Goal: Transaction & Acquisition: Register for event/course

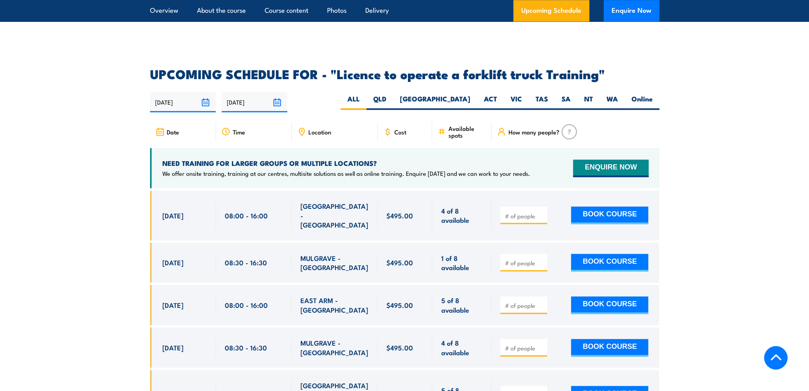
scroll to position [1314, 0]
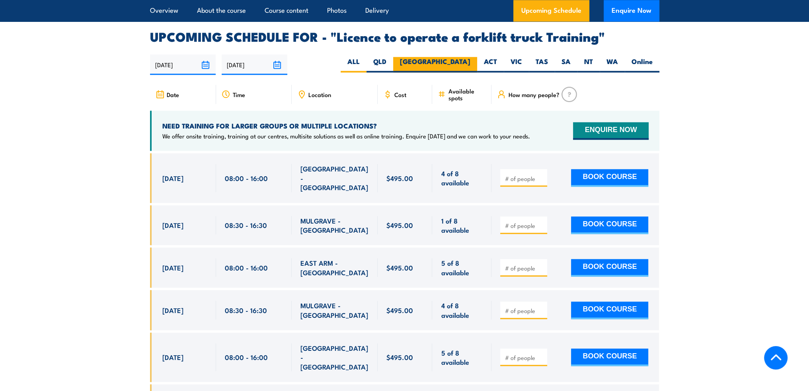
click at [467, 57] on label "NSW" at bounding box center [435, 65] width 84 height 16
click at [471, 57] on input "NSW" at bounding box center [473, 59] width 5 height 5
radio input "true"
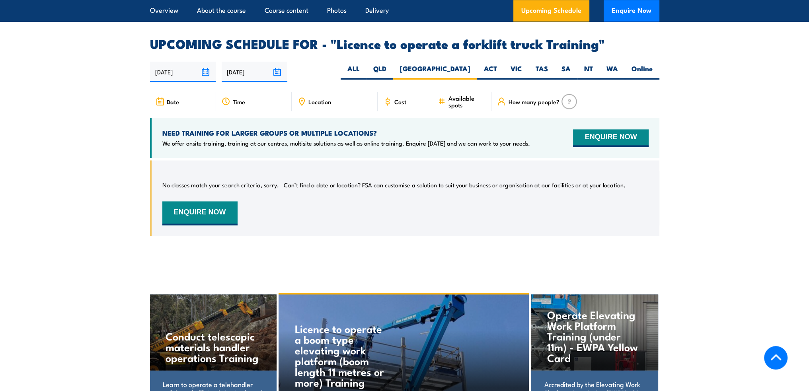
scroll to position [1293, 0]
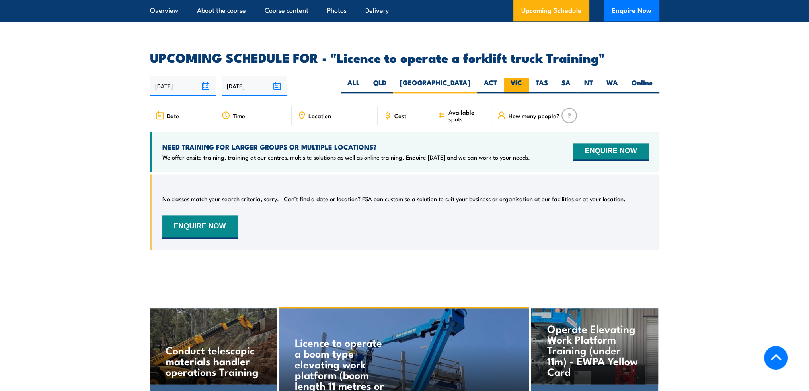
click at [514, 78] on label "VIC" at bounding box center [516, 86] width 25 height 16
click at [522, 78] on input "VIC" at bounding box center [524, 80] width 5 height 5
radio input "true"
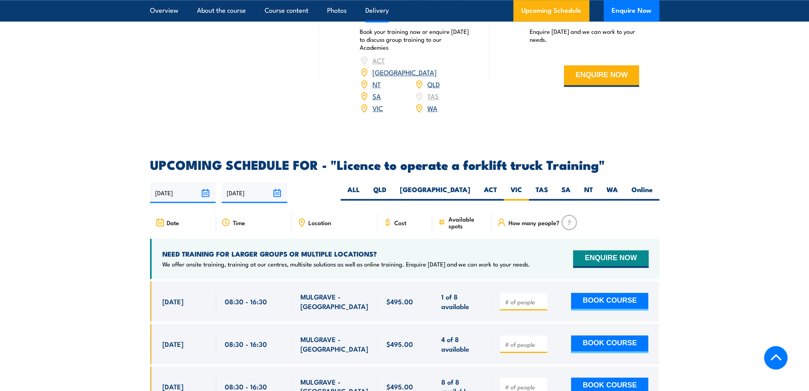
scroll to position [1293, 0]
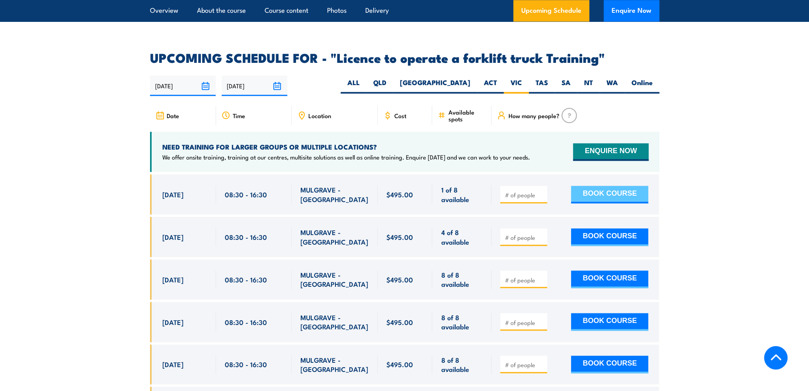
click at [600, 186] on button "BOOK COURSE" at bounding box center [609, 195] width 77 height 18
type input "1"
click at [543, 191] on input "1" at bounding box center [525, 195] width 40 height 8
click at [563, 185] on div "1 BOOK COURSE" at bounding box center [574, 194] width 148 height 19
click at [606, 186] on button "BOOK COURSE" at bounding box center [609, 195] width 77 height 18
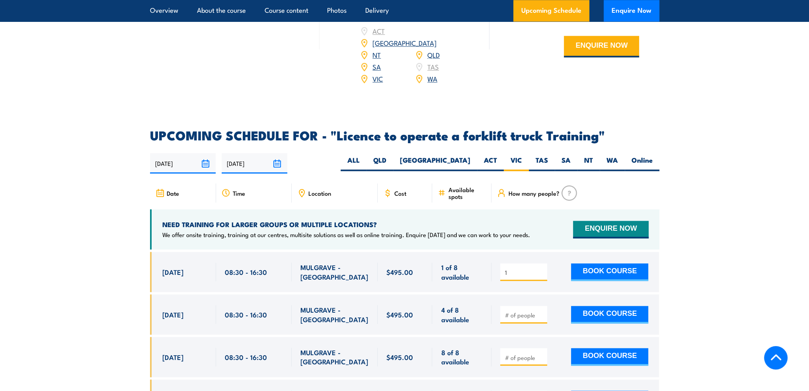
scroll to position [1293, 0]
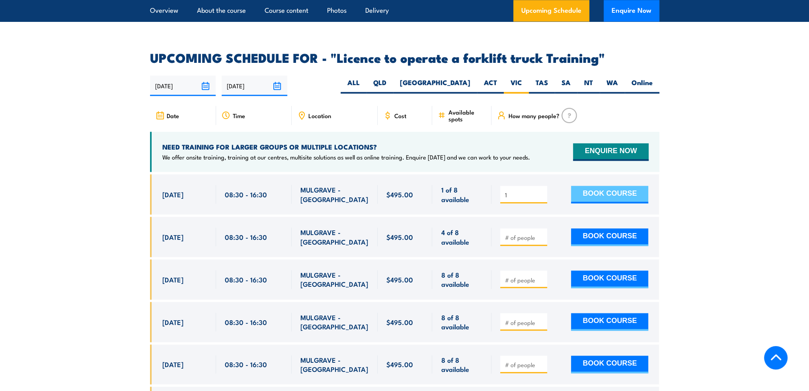
click at [626, 186] on button "BOOK COURSE" at bounding box center [609, 195] width 77 height 18
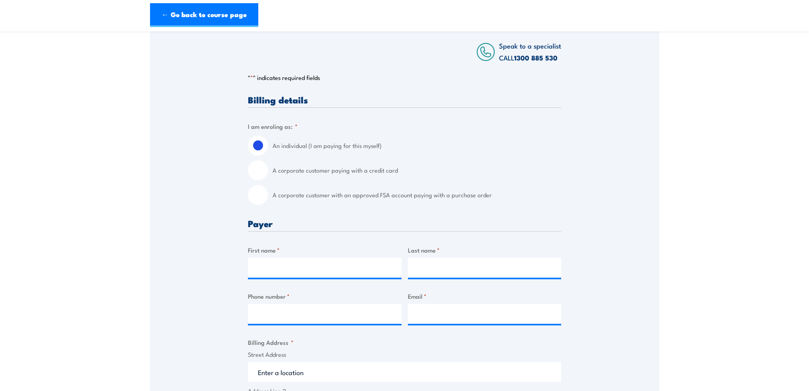
scroll to position [159, 0]
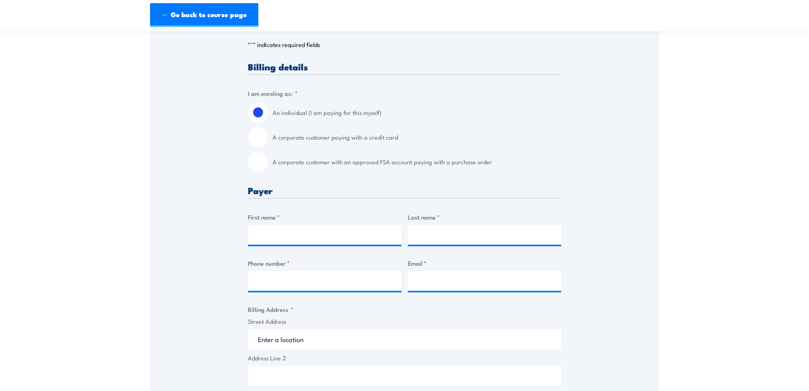
click at [256, 144] on input "A corporate customer paying with a credit card" at bounding box center [258, 137] width 20 height 20
radio input "true"
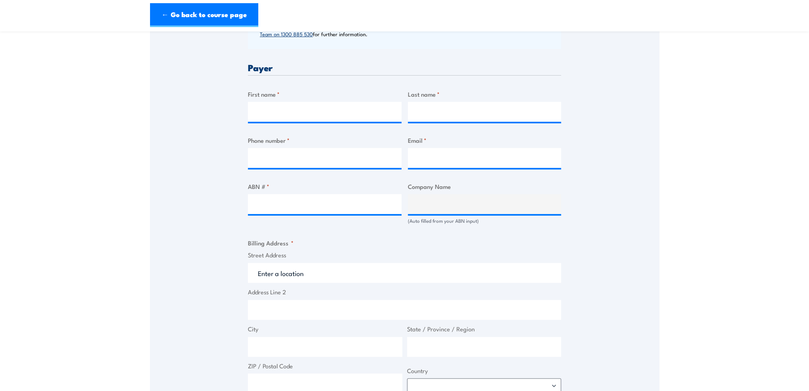
scroll to position [358, 0]
click at [310, 108] on input "First name *" at bounding box center [325, 112] width 154 height 20
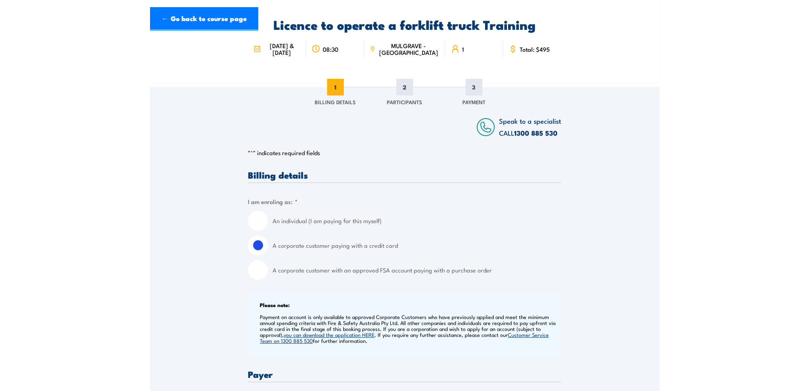
scroll to position [0, 0]
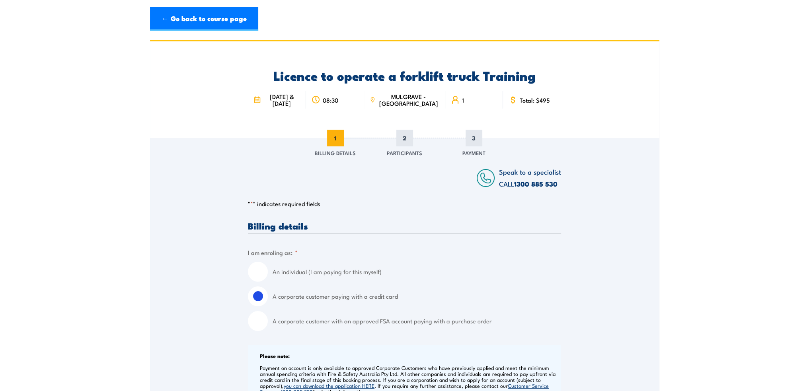
click at [403, 147] on span "2" at bounding box center [405, 138] width 17 height 17
click at [254, 277] on input "An individual (I am paying for this myself)" at bounding box center [258, 272] width 20 height 20
radio input "true"
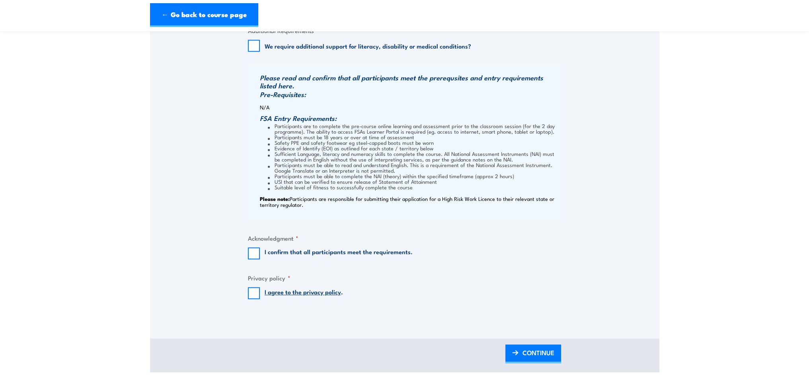
scroll to position [717, 0]
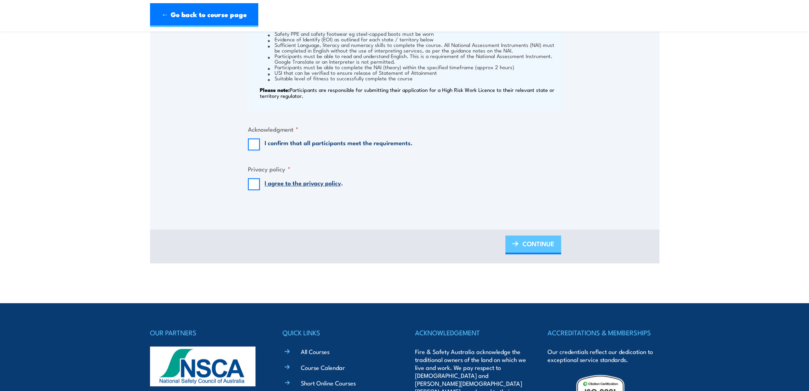
click at [551, 252] on span "CONTINUE" at bounding box center [539, 243] width 32 height 21
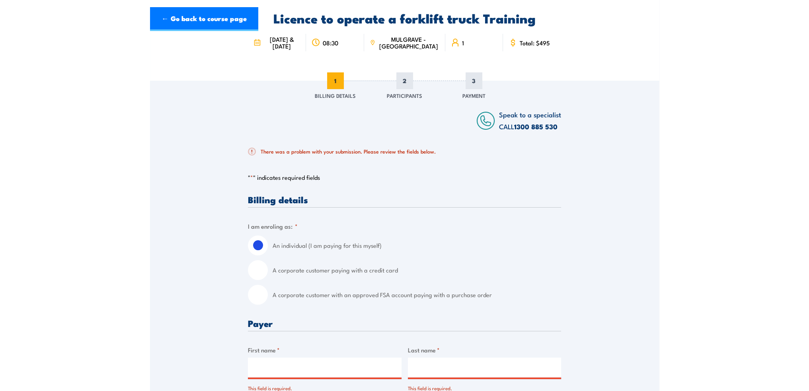
scroll to position [0, 0]
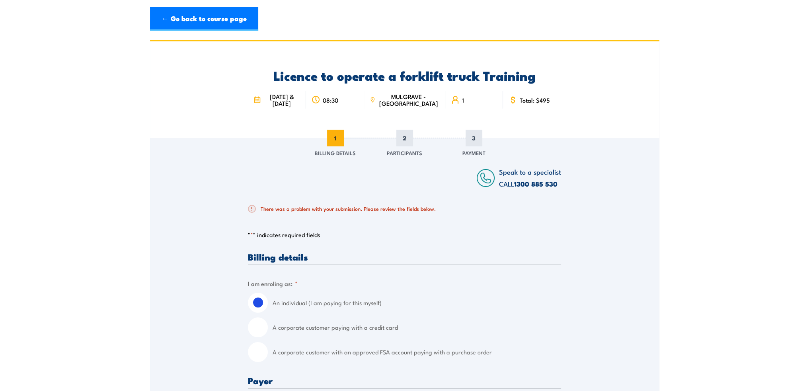
click at [413, 158] on div "2 Participants" at bounding box center [405, 144] width 56 height 29
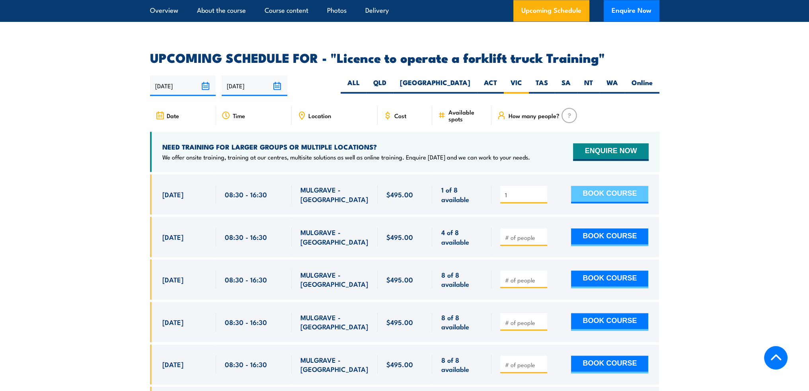
click at [633, 186] on button "BOOK COURSE" at bounding box center [609, 195] width 77 height 18
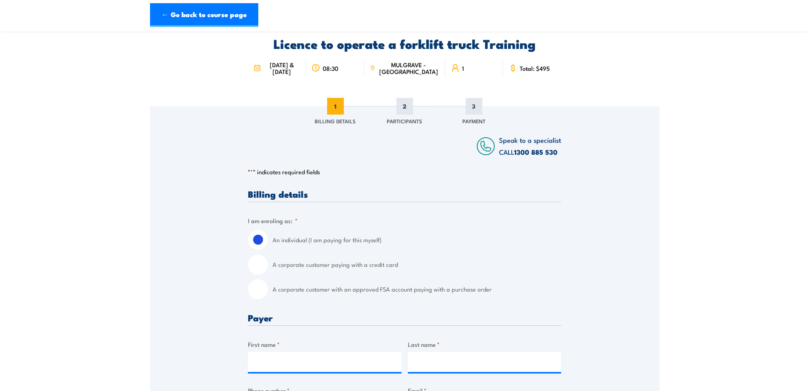
scroll to position [80, 0]
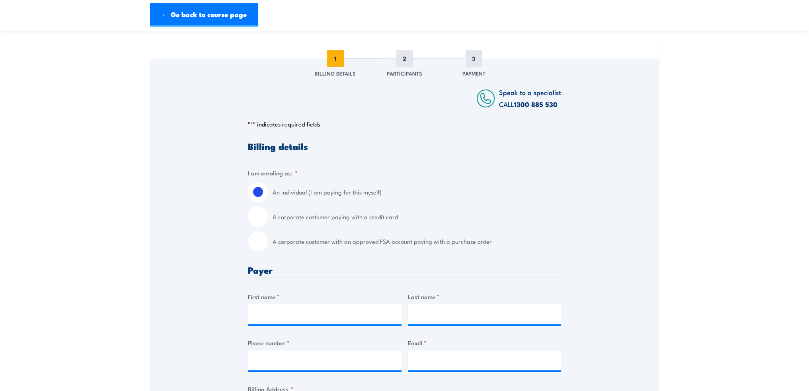
click at [261, 227] on input "A corporate customer paying with a credit card" at bounding box center [258, 217] width 20 height 20
radio input "true"
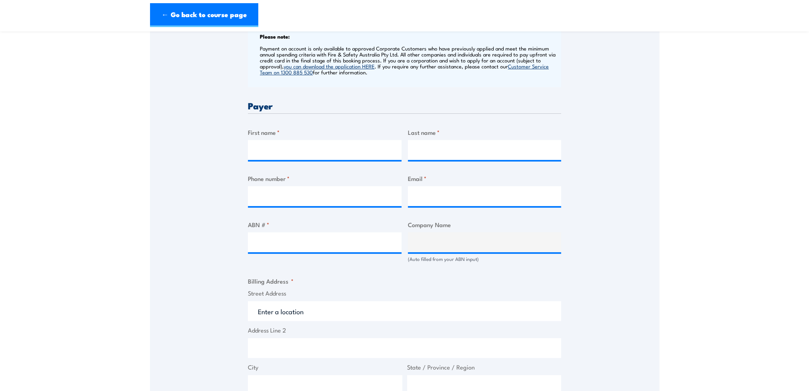
scroll to position [318, 0]
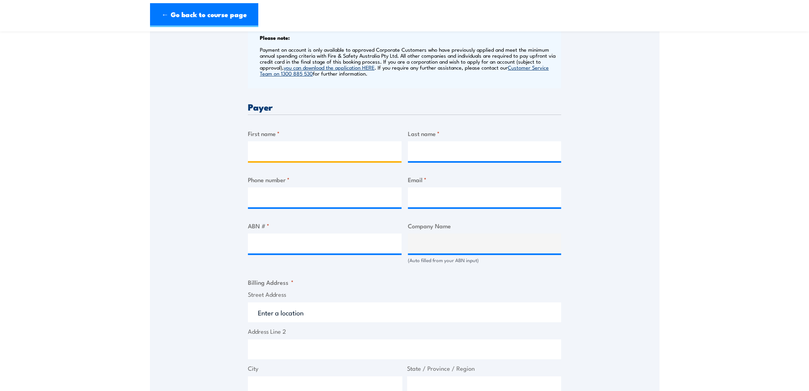
click at [317, 154] on input "First name *" at bounding box center [325, 151] width 154 height 20
type input "tayah"
click at [404, 157] on div "Billing details I am enroling as: * An individual (I am paying for this myself)…" at bounding box center [404, 319] width 313 height 832
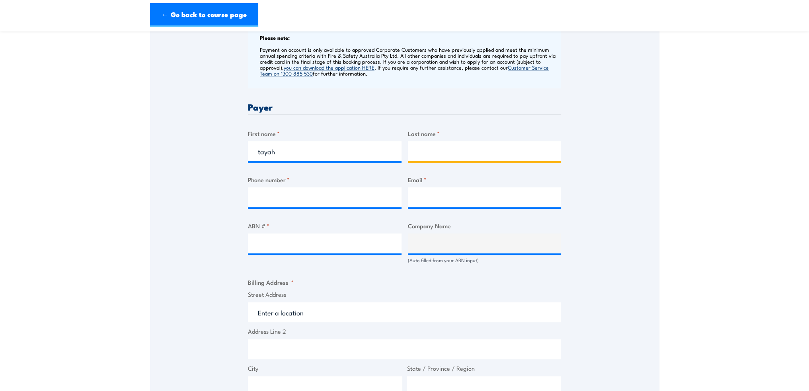
click at [490, 157] on input "Last name *" at bounding box center [485, 151] width 154 height 20
type input "wright"
click at [354, 204] on input "Phone number *" at bounding box center [325, 198] width 154 height 20
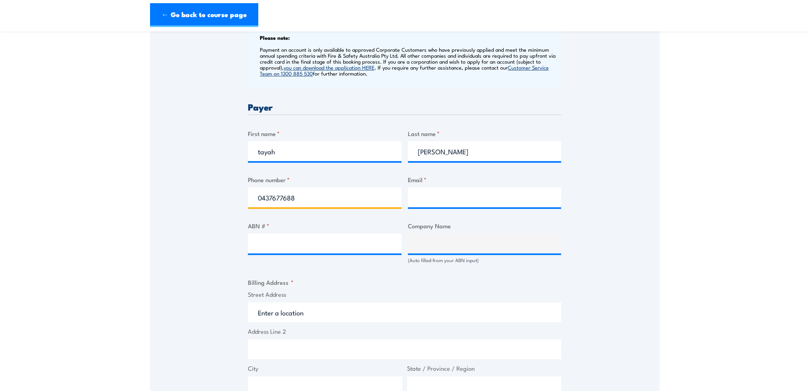
type input "0437677688"
click at [424, 197] on input "Email *" at bounding box center [485, 198] width 154 height 20
type input "Tayahw@collinsadelaide.com"
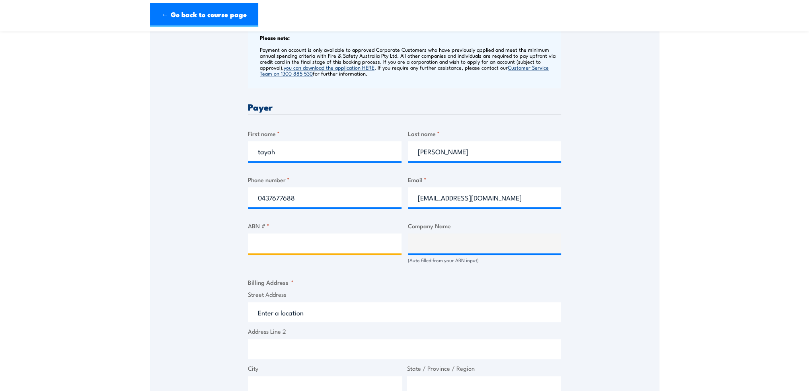
click at [396, 249] on input "ABN # *" at bounding box center [325, 244] width 154 height 20
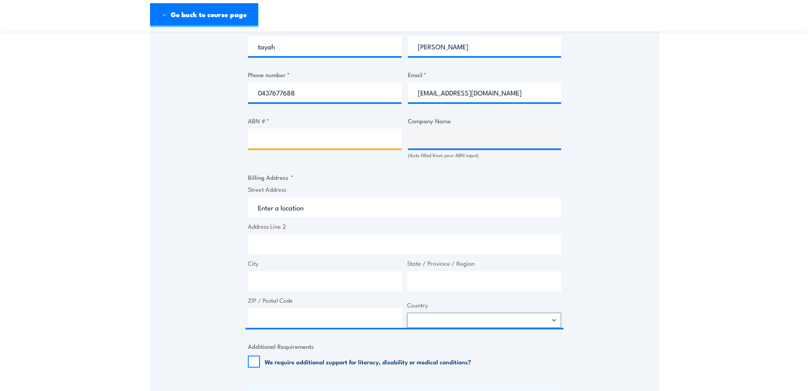
scroll to position [438, 0]
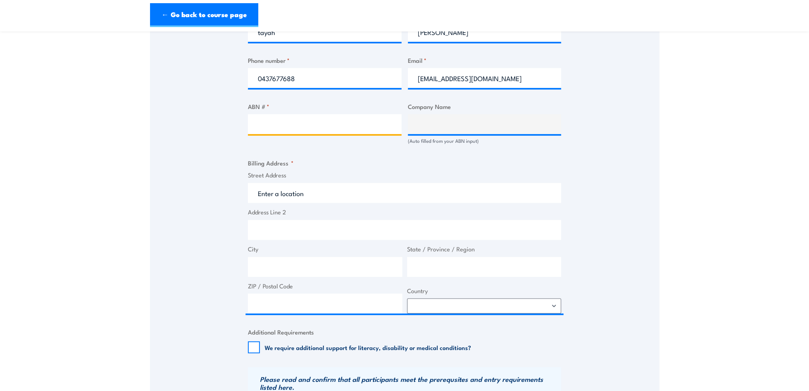
click at [292, 134] on input "ABN # *" at bounding box center [325, 124] width 154 height 20
paste input "66 098 659 342"
type input "66 098 659 342"
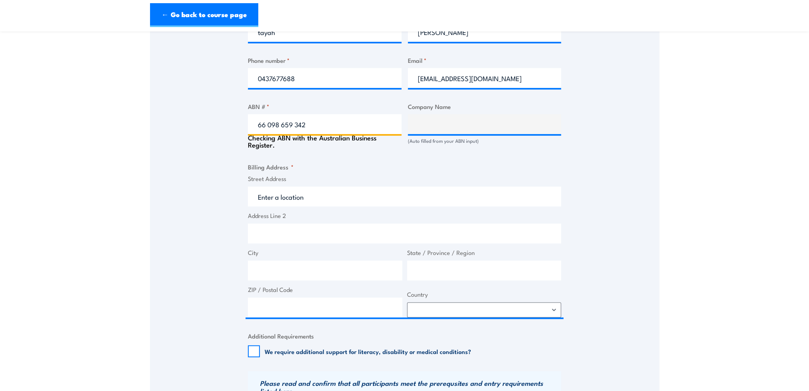
type input "COLLINS TRANSPORT GROUP PTY LTD"
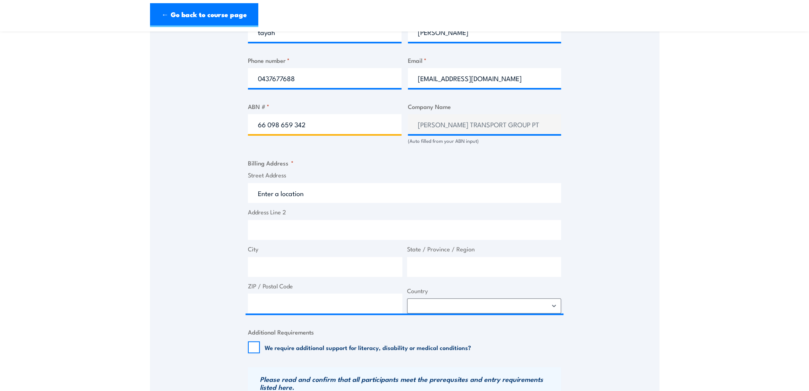
type input "66 098 659 342"
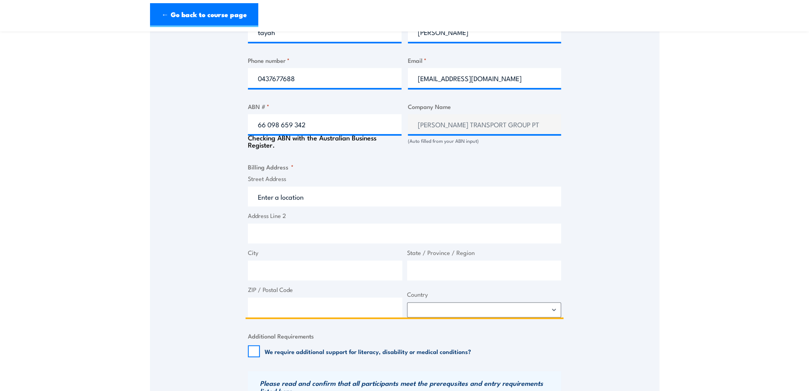
click at [349, 199] on input "Street Address" at bounding box center [404, 197] width 313 height 20
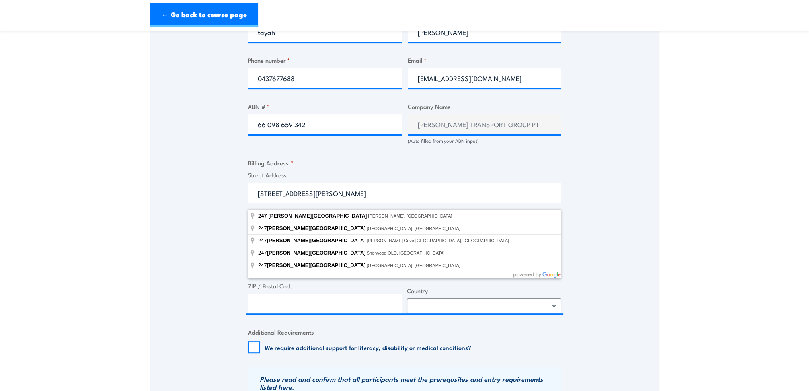
type input "247 Cormack Road, Wingfield SA, Australia"
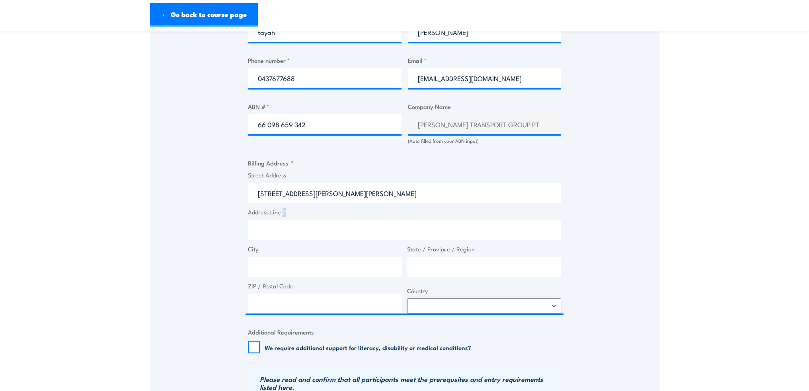
drag, startPoint x: 289, startPoint y: 202, endPoint x: 285, endPoint y: 213, distance: 11.7
type input "247 Cormack Rd"
type input "Wingfield"
type input "South Australia"
type input "5013"
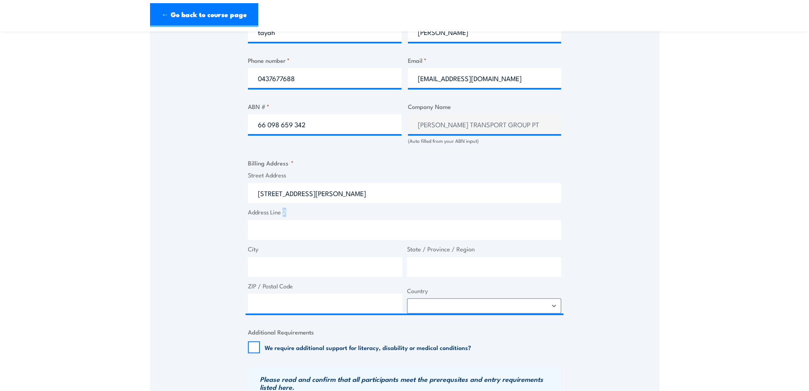
select select "Australia"
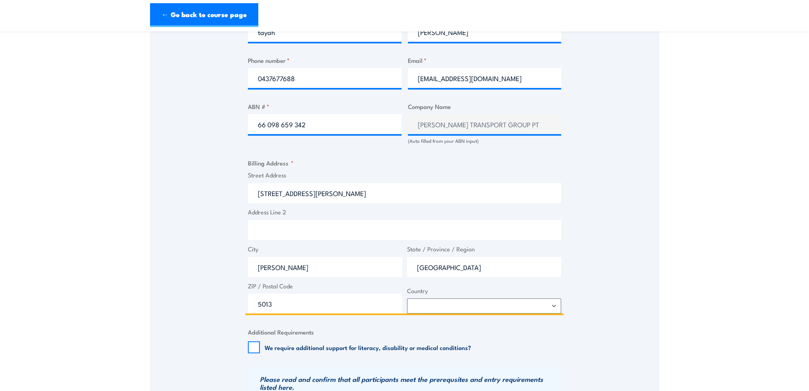
click at [336, 229] on input "Address Line 2" at bounding box center [404, 230] width 313 height 20
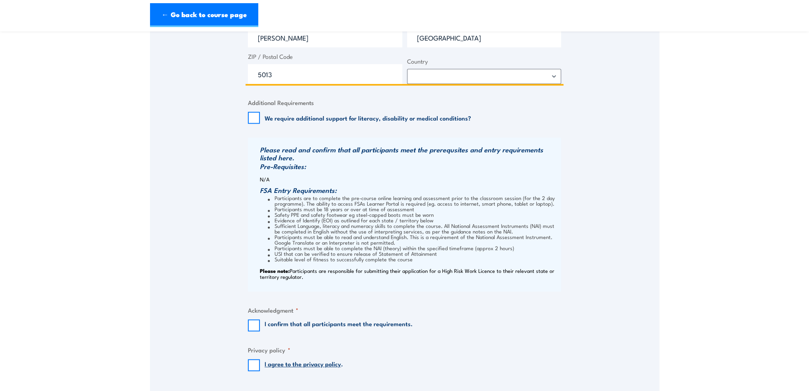
scroll to position [717, 0]
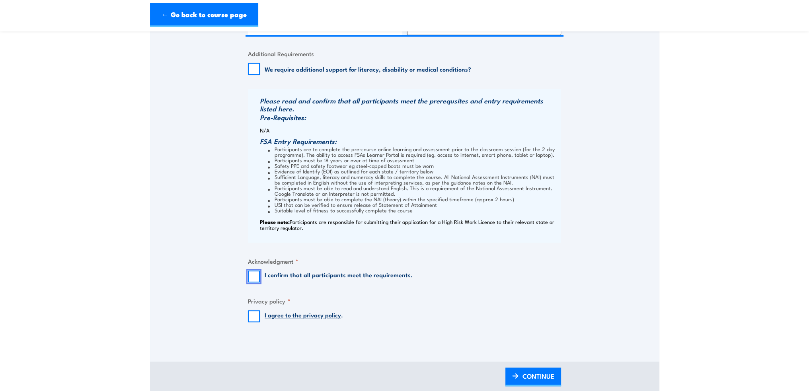
click at [257, 282] on input "I confirm that all participants meet the requirements." at bounding box center [254, 277] width 12 height 12
checkbox input "true"
click at [250, 322] on input "I agree to the privacy policy ." at bounding box center [254, 317] width 12 height 12
checkbox input "true"
click at [554, 381] on span "CONTINUE" at bounding box center [539, 376] width 32 height 21
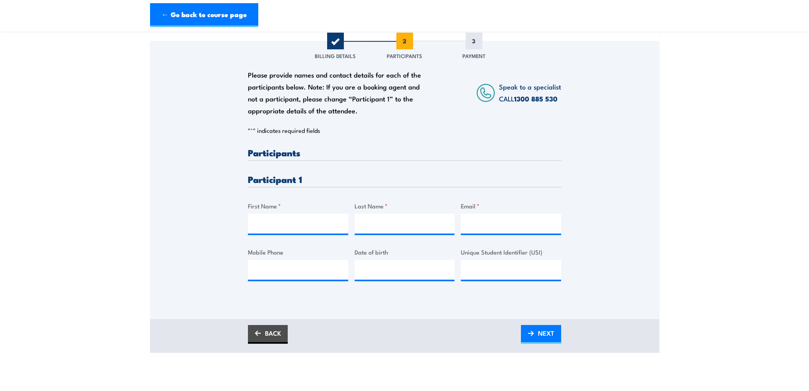
scroll to position [80, 0]
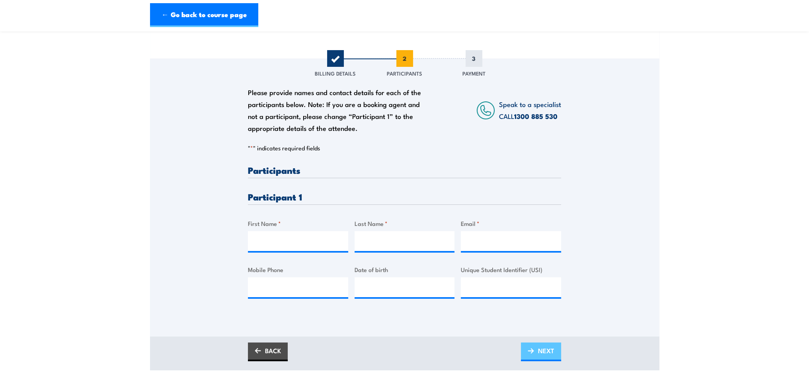
click at [553, 352] on span "NEXT" at bounding box center [546, 350] width 16 height 21
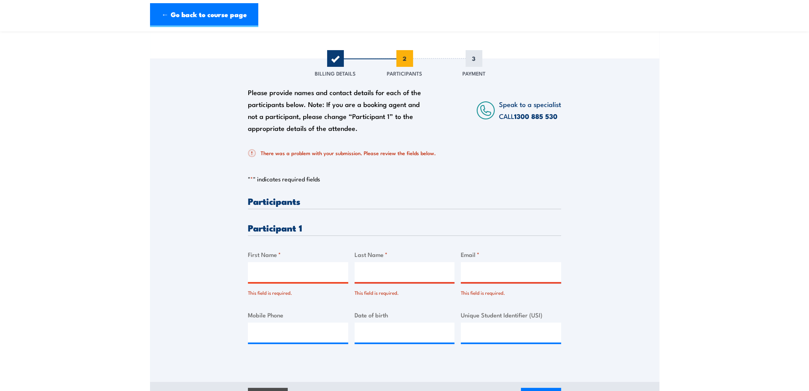
click at [265, 282] on input "First Name *" at bounding box center [298, 272] width 100 height 20
type input "tayah"
click at [368, 282] on input "Last Name *" at bounding box center [405, 272] width 100 height 20
type input "wright"
click at [523, 268] on div "Email * This field is required." at bounding box center [511, 273] width 100 height 47
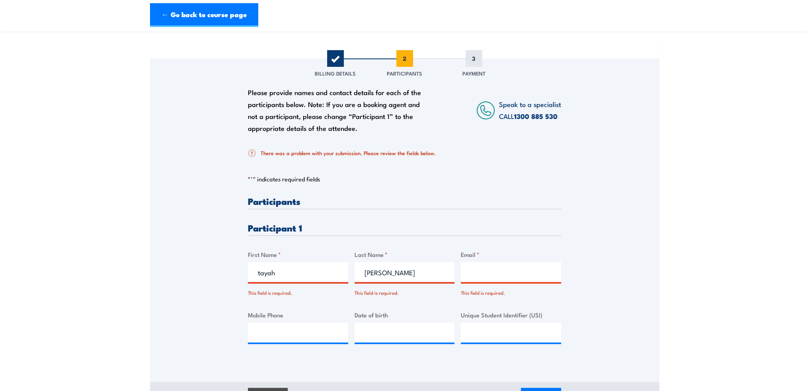
click at [514, 275] on input "Email *" at bounding box center [511, 272] width 100 height 20
type input "tayahw@collinsadelaide.com"
click at [297, 343] on input "Mobile Phone" at bounding box center [298, 333] width 100 height 20
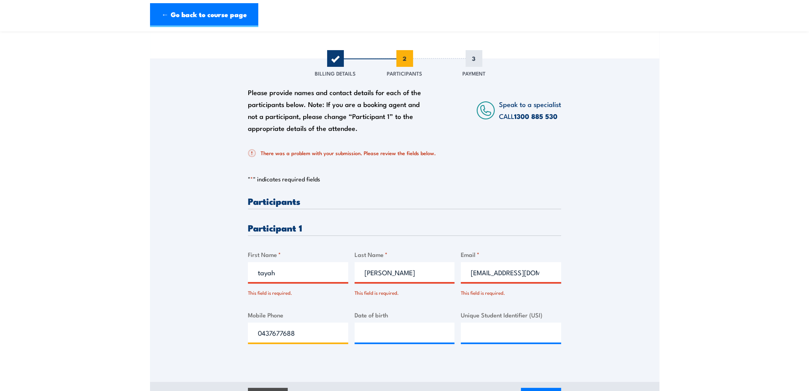
type input "0437677688"
click at [390, 337] on input "__/__/____" at bounding box center [405, 333] width 100 height 20
type input "14/05/2003"
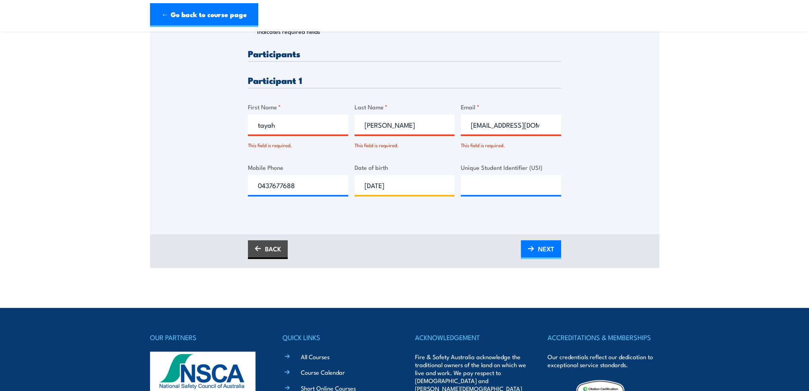
scroll to position [239, 0]
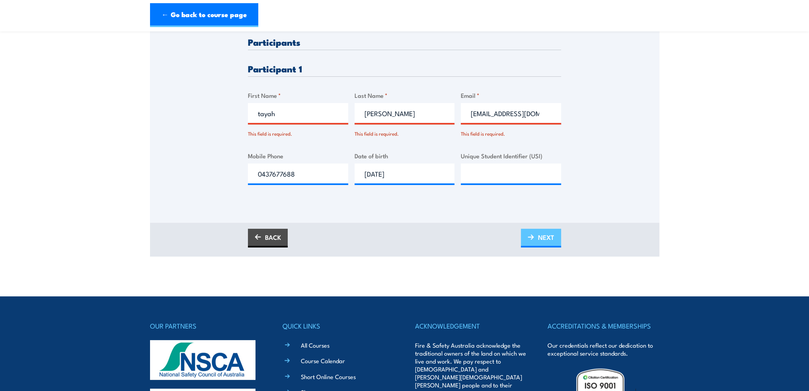
click at [553, 246] on span "NEXT" at bounding box center [546, 237] width 16 height 21
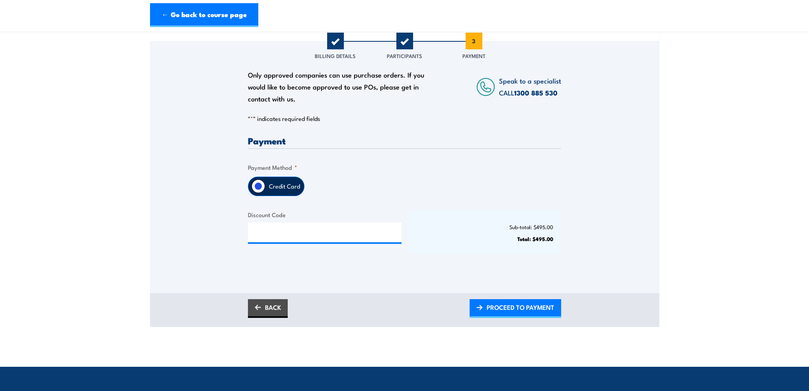
scroll to position [40, 0]
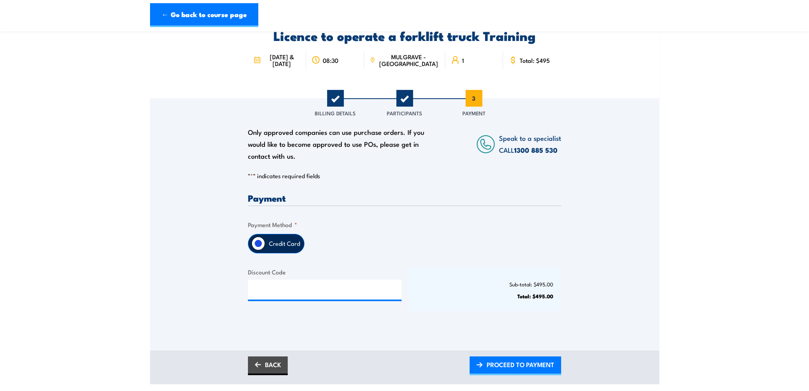
click at [410, 96] on div "Licence to operate a forklift truck Training 24 & 25 September 2025 08:30 1" at bounding box center [404, 50] width 313 height 97
click at [266, 369] on link "BACK" at bounding box center [268, 366] width 40 height 19
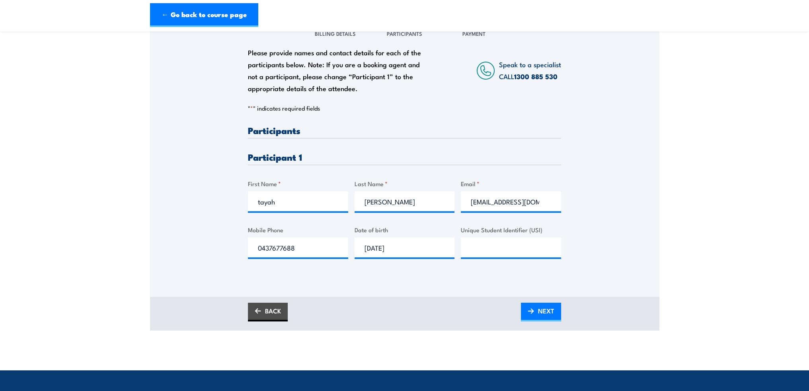
scroll to position [80, 0]
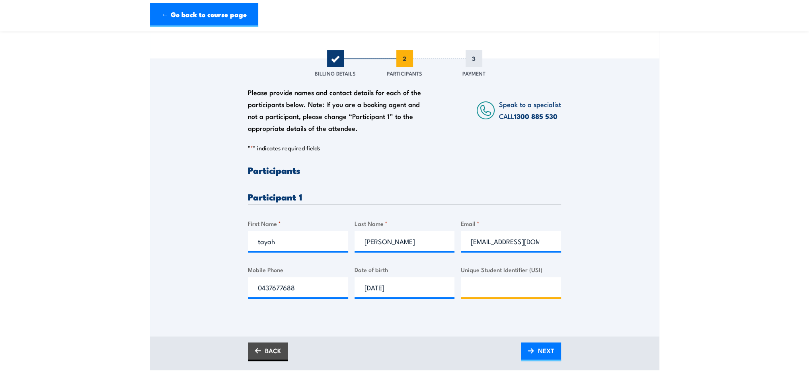
click at [478, 297] on input "Unique Student Identifier (USI)" at bounding box center [511, 287] width 100 height 20
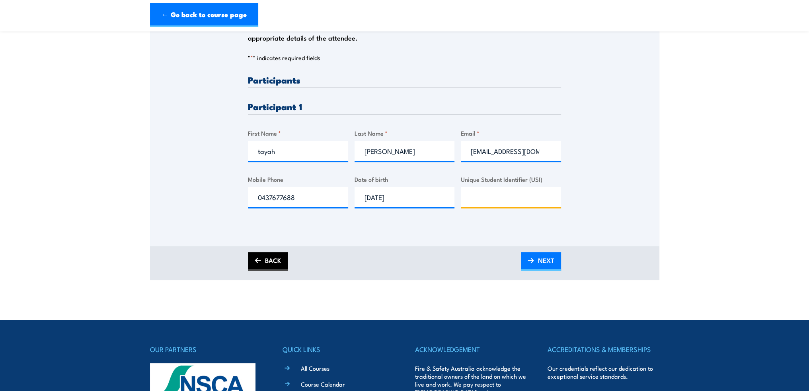
scroll to position [199, 0]
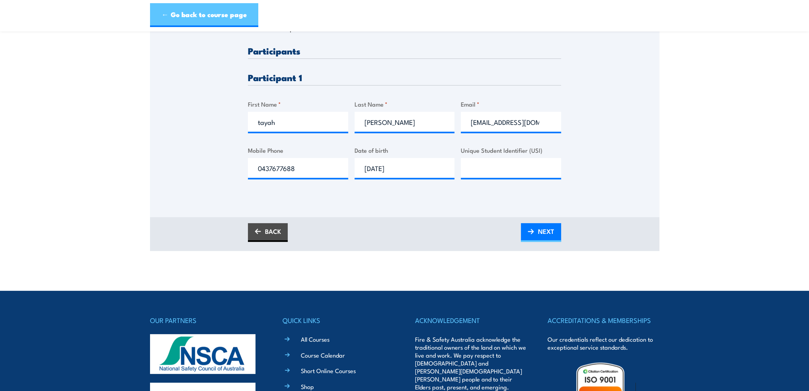
drag, startPoint x: 182, startPoint y: 19, endPoint x: 187, endPoint y: 20, distance: 4.8
click at [182, 19] on link "← Go back to course page" at bounding box center [204, 15] width 108 height 24
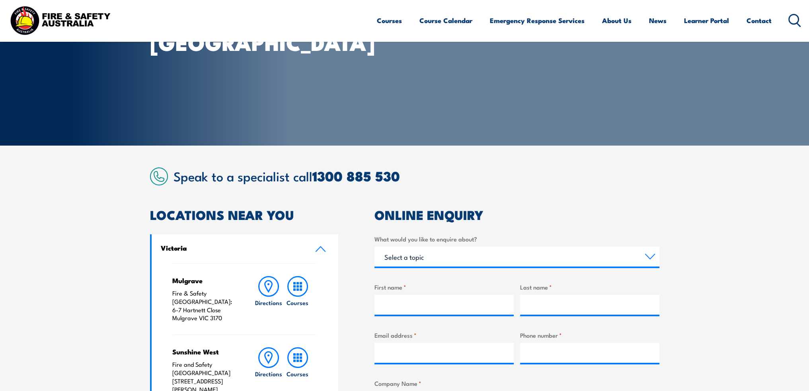
scroll to position [119, 0]
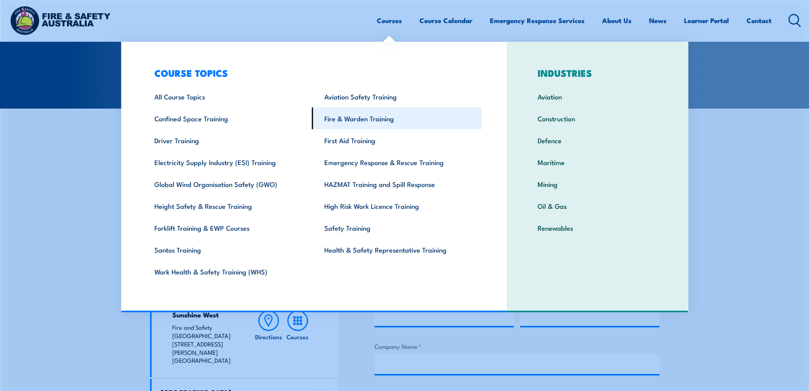
click at [365, 123] on link "Fire & Warden Training" at bounding box center [397, 118] width 170 height 22
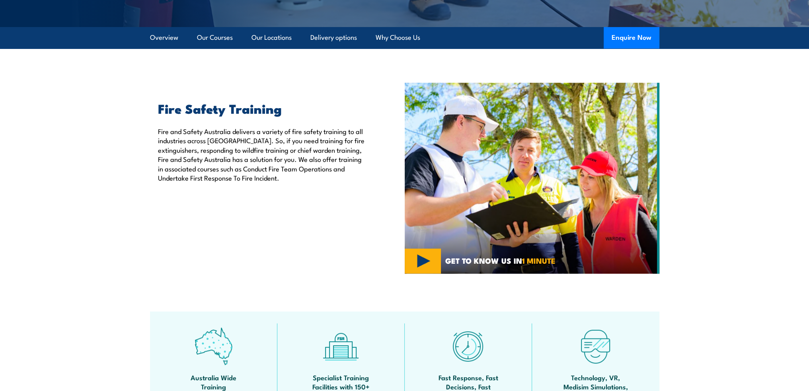
scroll to position [199, 0]
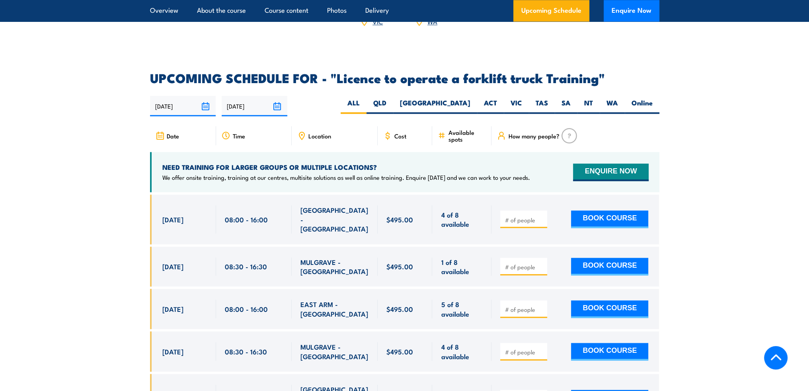
scroll to position [1253, 0]
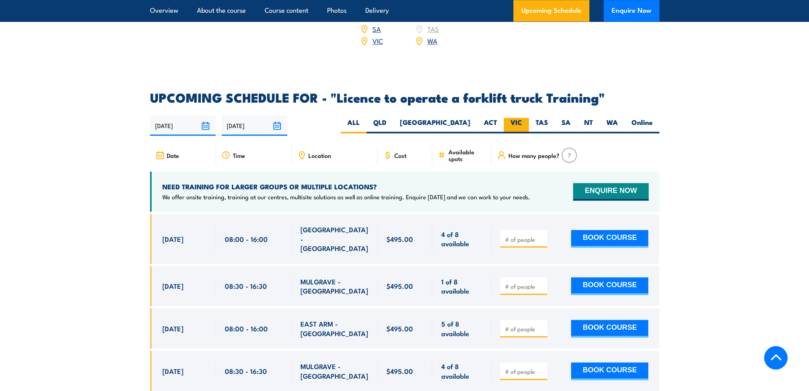
click at [522, 118] on label "VIC" at bounding box center [516, 126] width 25 height 16
click at [522, 118] on input "VIC" at bounding box center [524, 120] width 5 height 5
radio input "true"
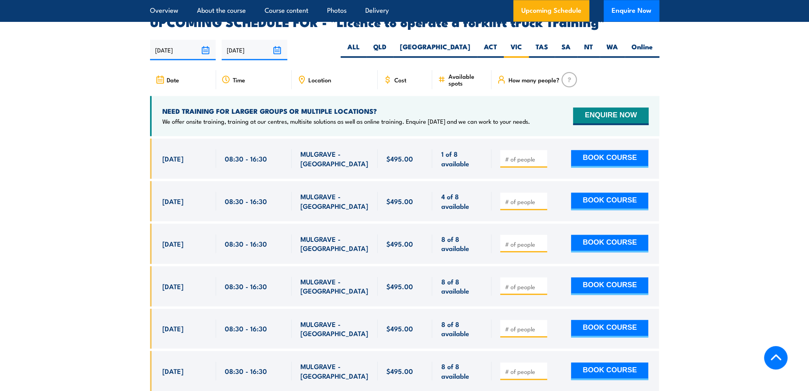
scroll to position [1333, 0]
